Goal: Information Seeking & Learning: Learn about a topic

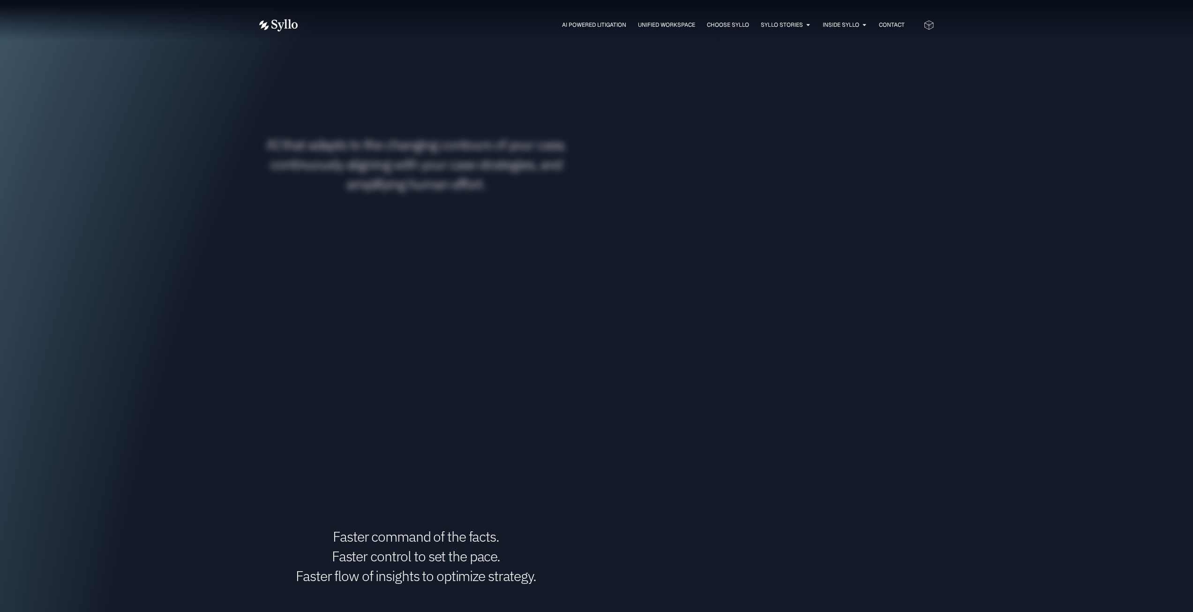
scroll to position [2859, 0]
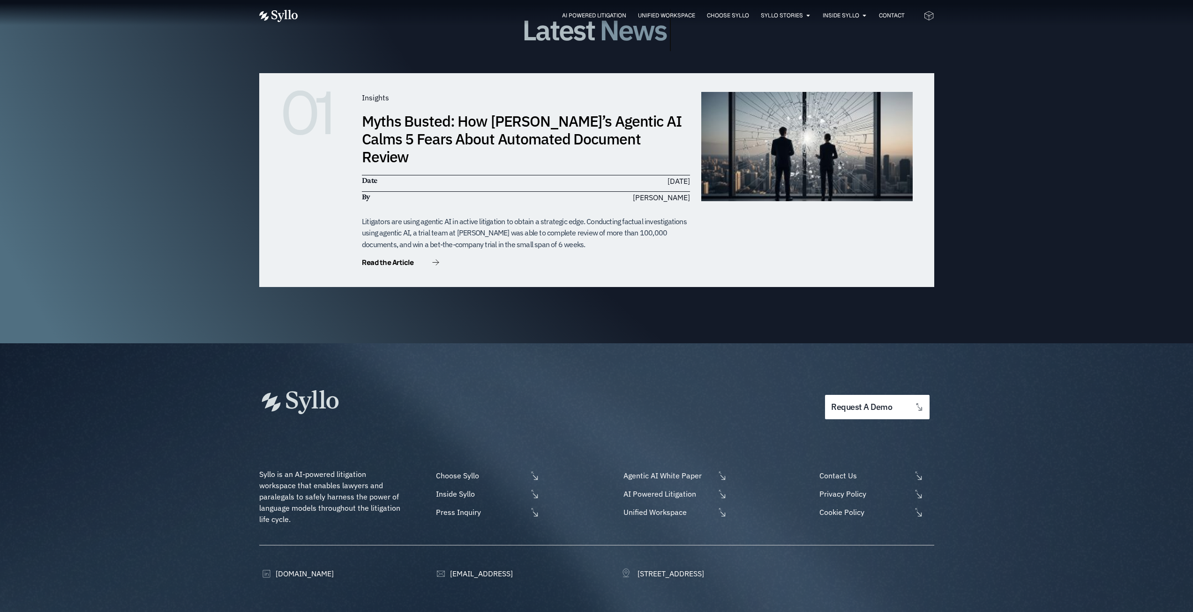
drag, startPoint x: 546, startPoint y: 79, endPoint x: 616, endPoint y: 563, distance: 489.8
click at [803, 2] on div "AI Powered Litigation Unified Workspace Choose Syllo Syllo Stories Close Syllo …" at bounding box center [596, 15] width 675 height 31
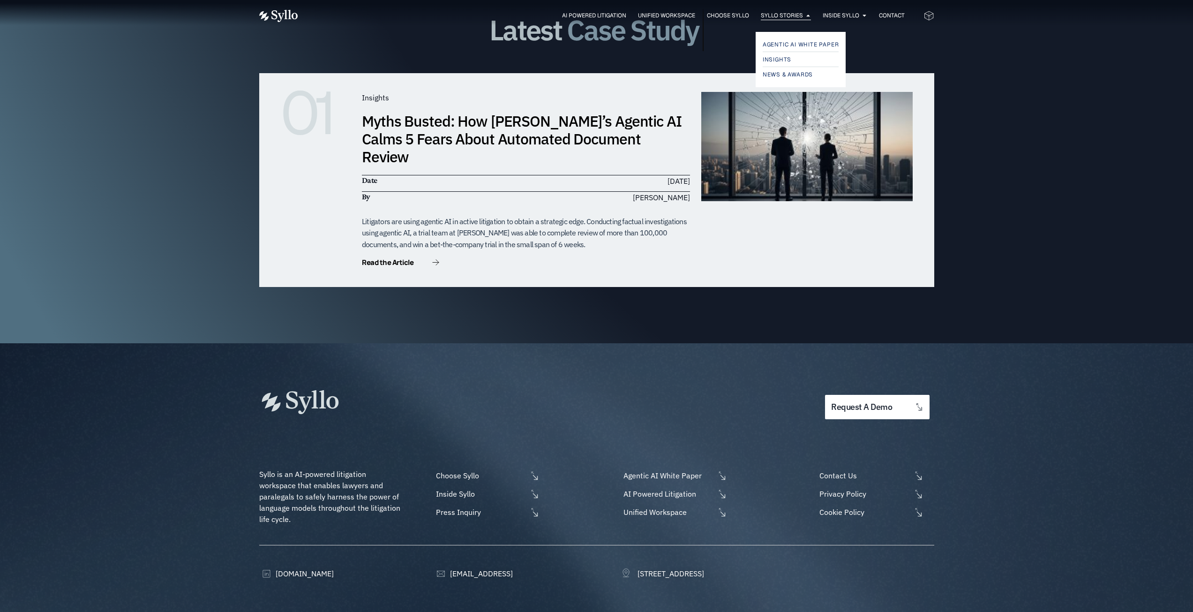
click at [801, 14] on div "Syllo Stories Close Syllo Stories Open Syllo Stories" at bounding box center [786, 15] width 50 height 9
click at [798, 45] on span "Agentic AI White Paper" at bounding box center [803, 44] width 80 height 11
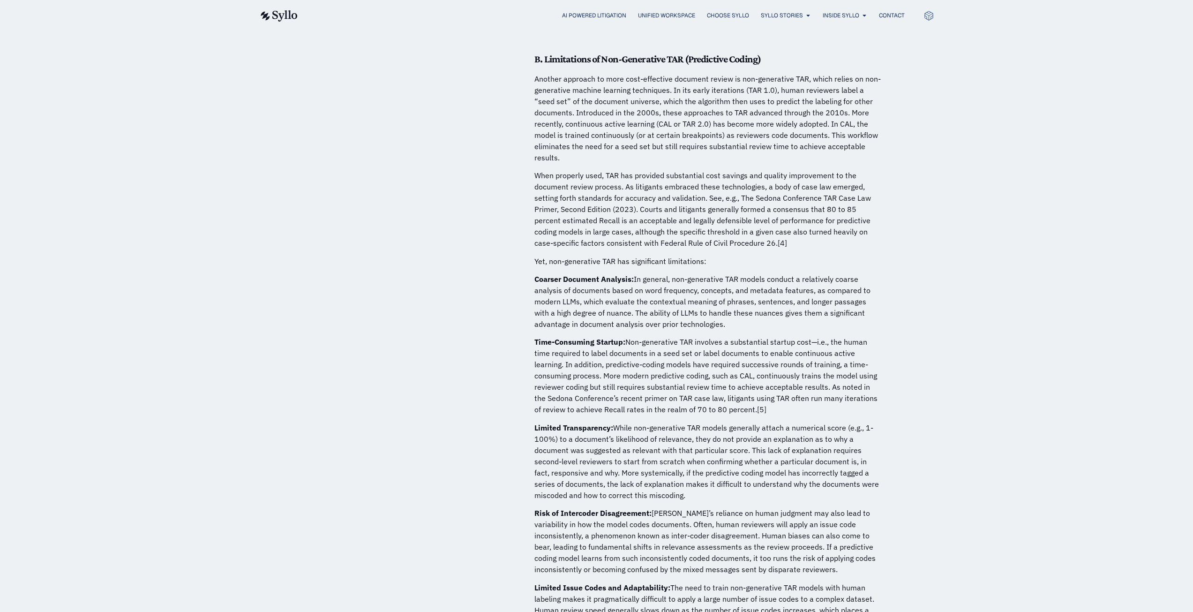
scroll to position [1031, 0]
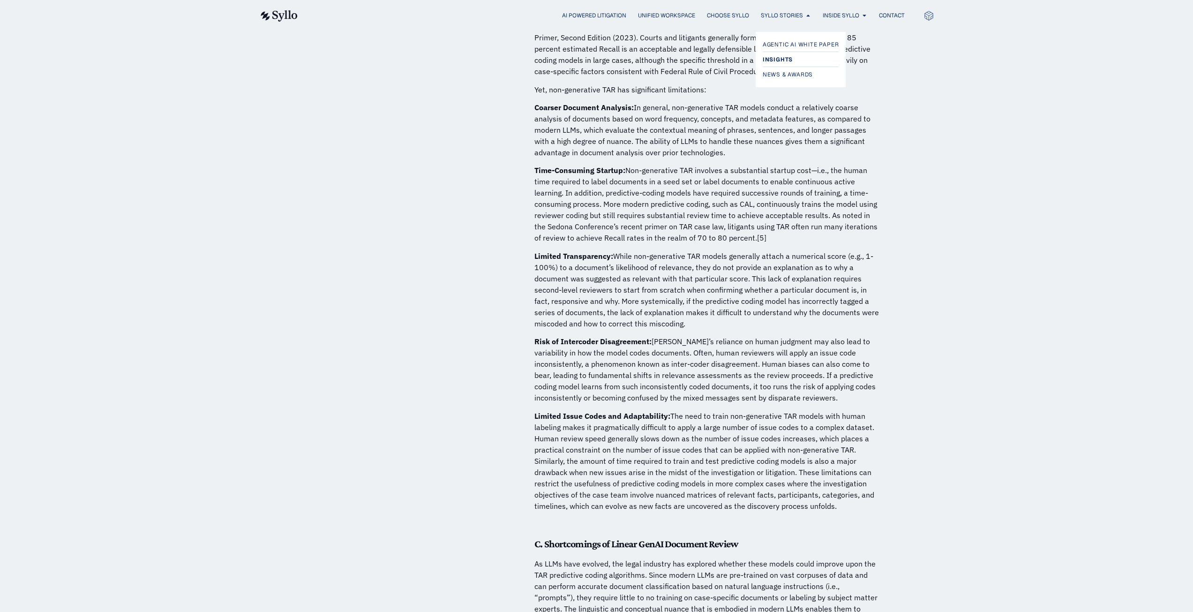
click at [785, 62] on span "Insights" at bounding box center [778, 59] width 30 height 11
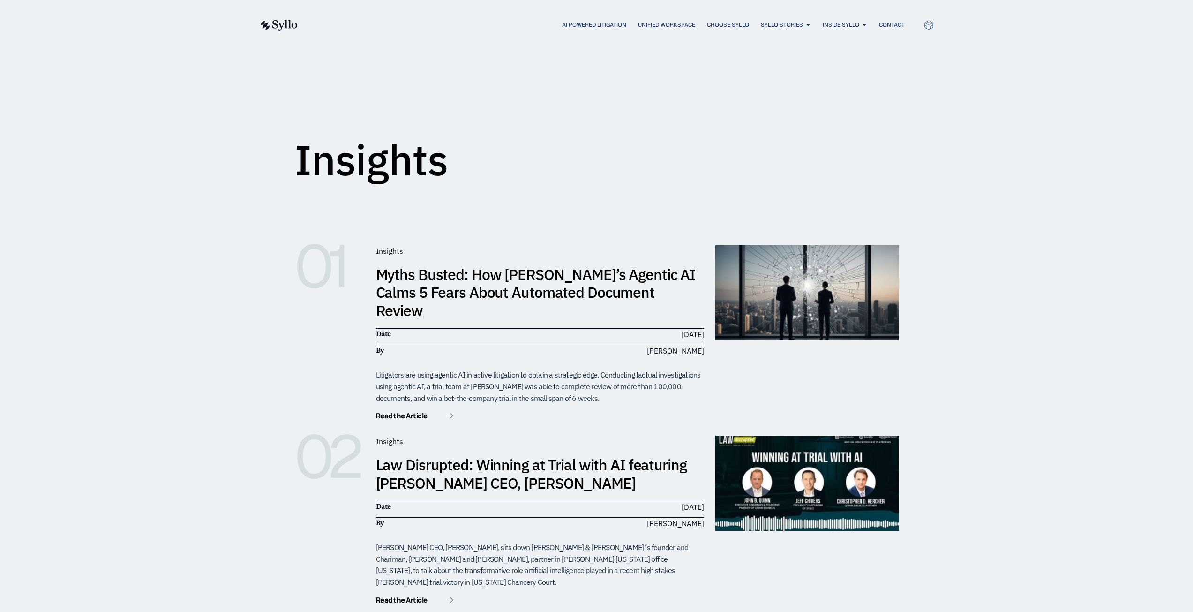
drag, startPoint x: 993, startPoint y: 341, endPoint x: 993, endPoint y: 40, distance: 301.4
click at [852, 155] on div "Insights" at bounding box center [596, 119] width 605 height 117
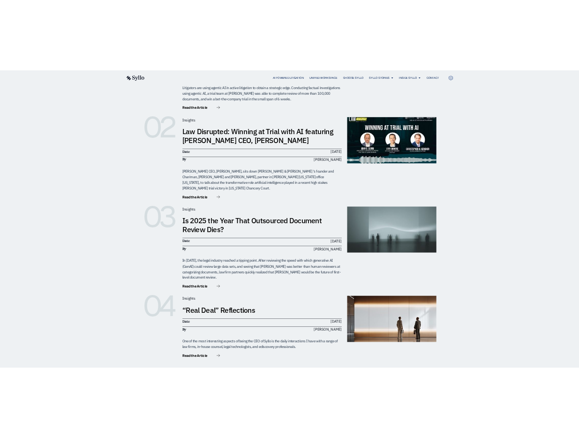
scroll to position [469, 0]
